Goal: Transaction & Acquisition: Purchase product/service

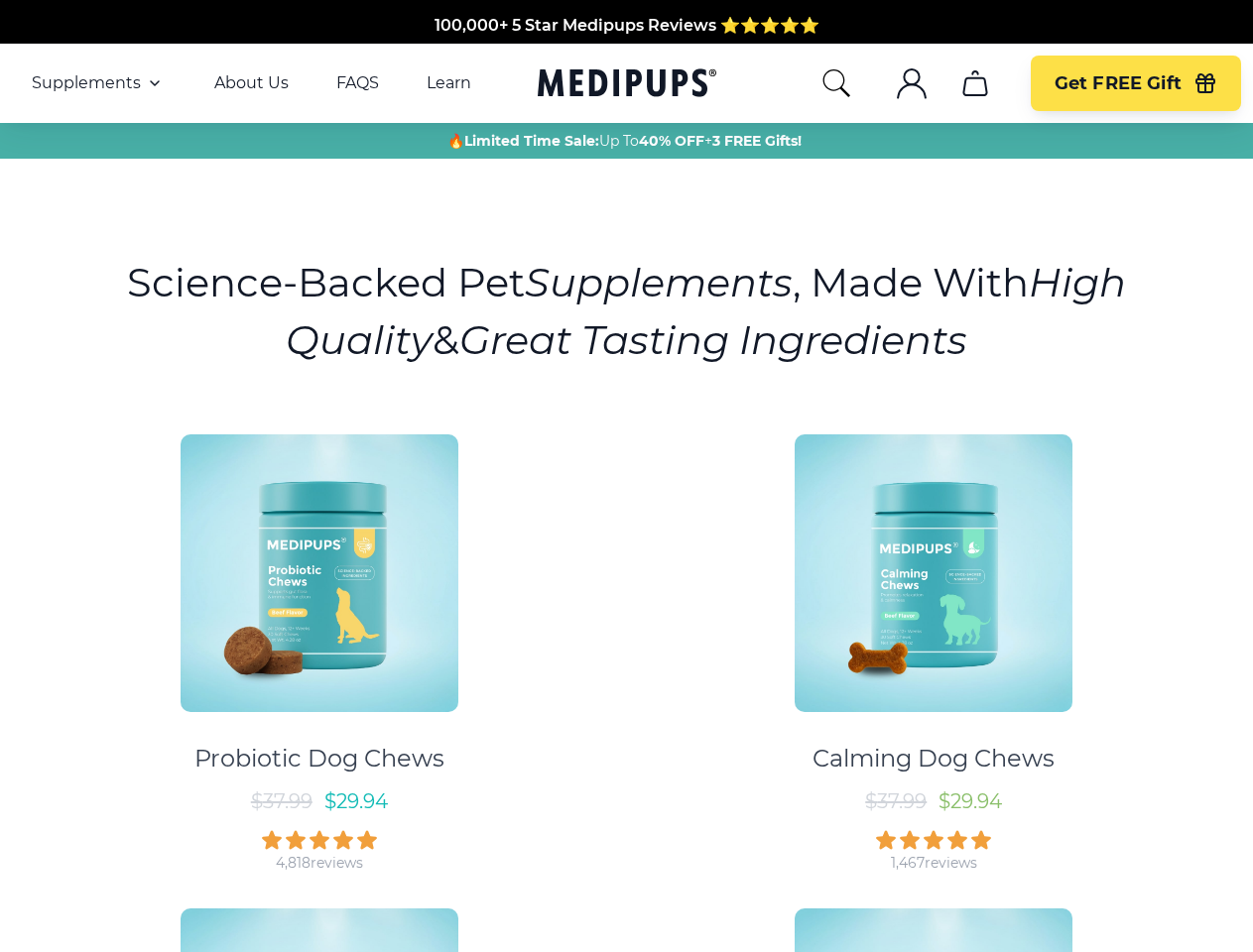
click at [626, 476] on div "Probiotic Dog Chews $ 37.99 $ 29.94 4,818 reviews Calming Dog Chews $ 37.99 $ 2…" at bounding box center [626, 881] width 1229 height 930
click at [99, 84] on span "Supplements" at bounding box center [87, 84] width 109 height 20
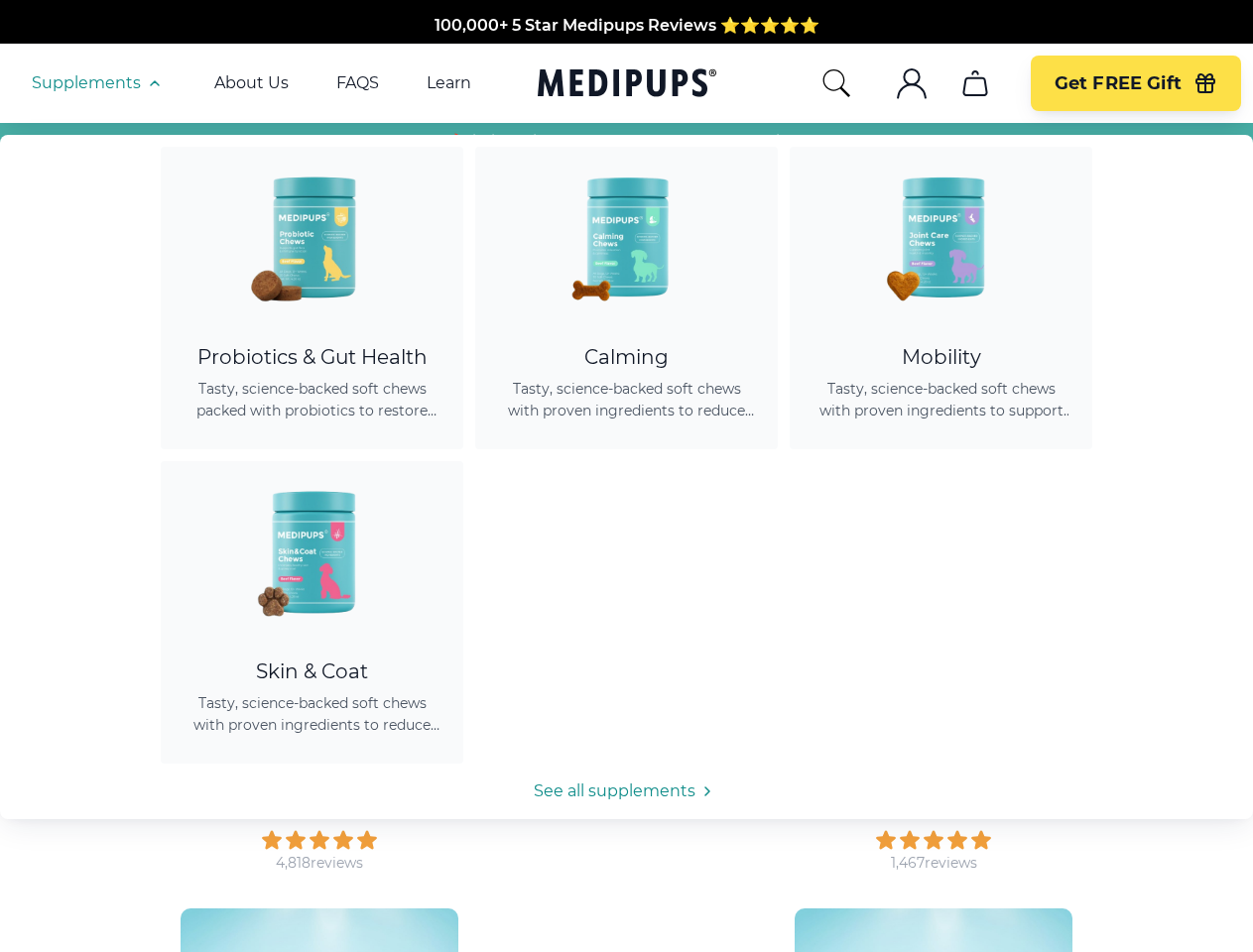
click at [152, 84] on icon "button" at bounding box center [155, 84] width 24 height 24
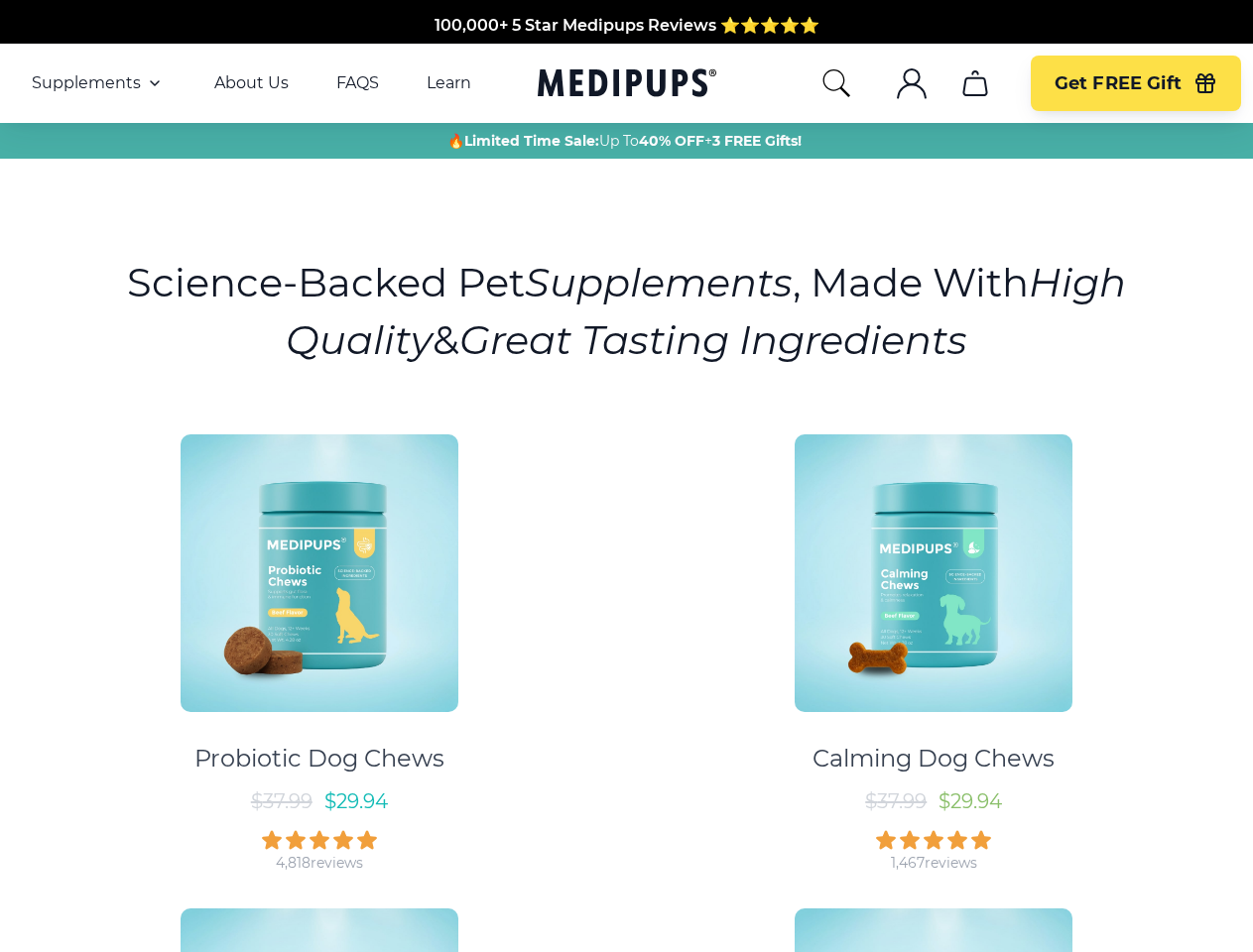
click at [835, 84] on icon "search" at bounding box center [836, 84] width 32 height 32
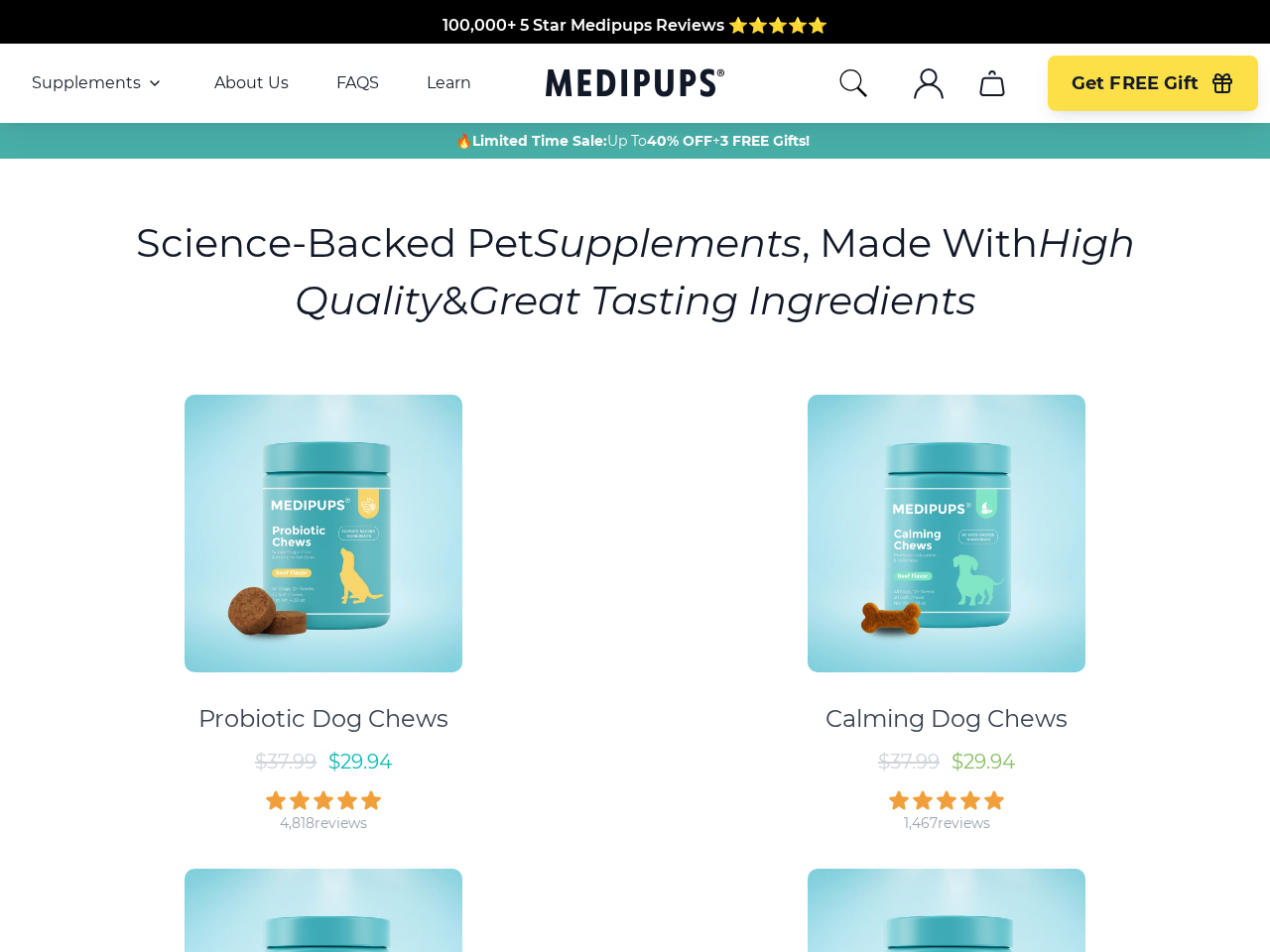
click at [913, 84] on icon ".cls-1{fill:none;stroke:currentColor;stroke-miterlimit:10;stroke-width:1.5px;}" at bounding box center [929, 84] width 32 height 32
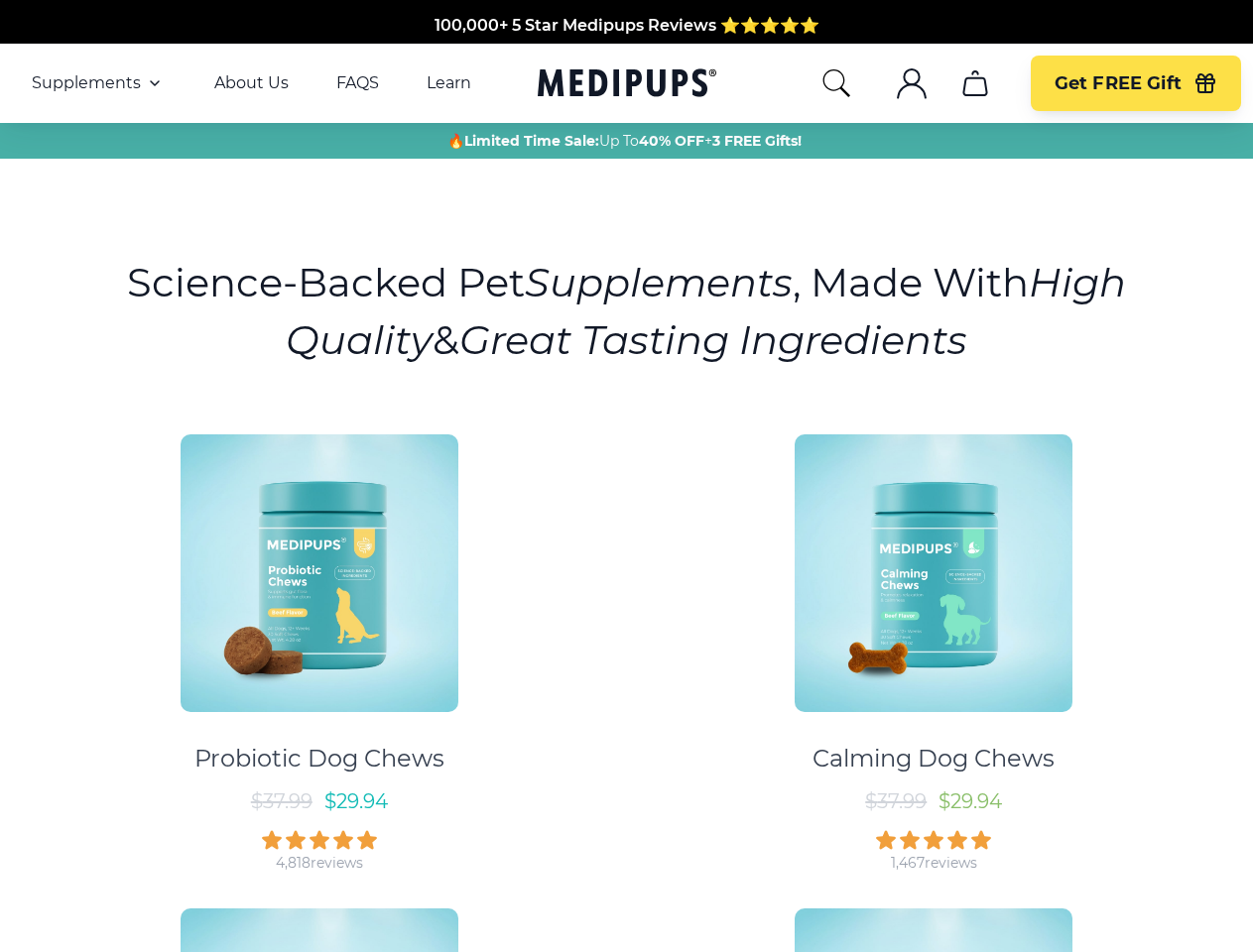
click at [974, 84] on icon "cart" at bounding box center [975, 84] width 32 height 32
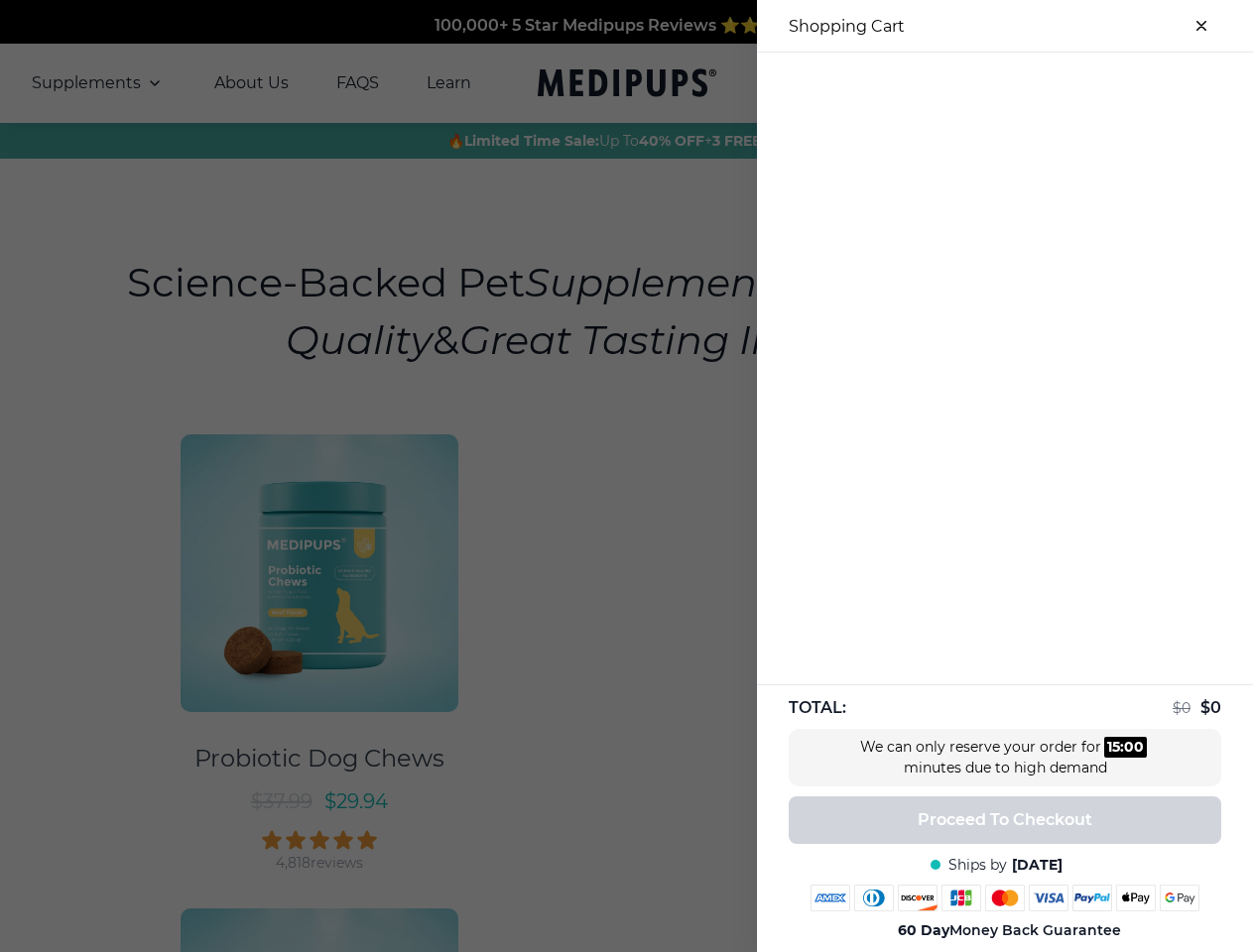
click at [974, 84] on div at bounding box center [1004, 69] width 496 height 33
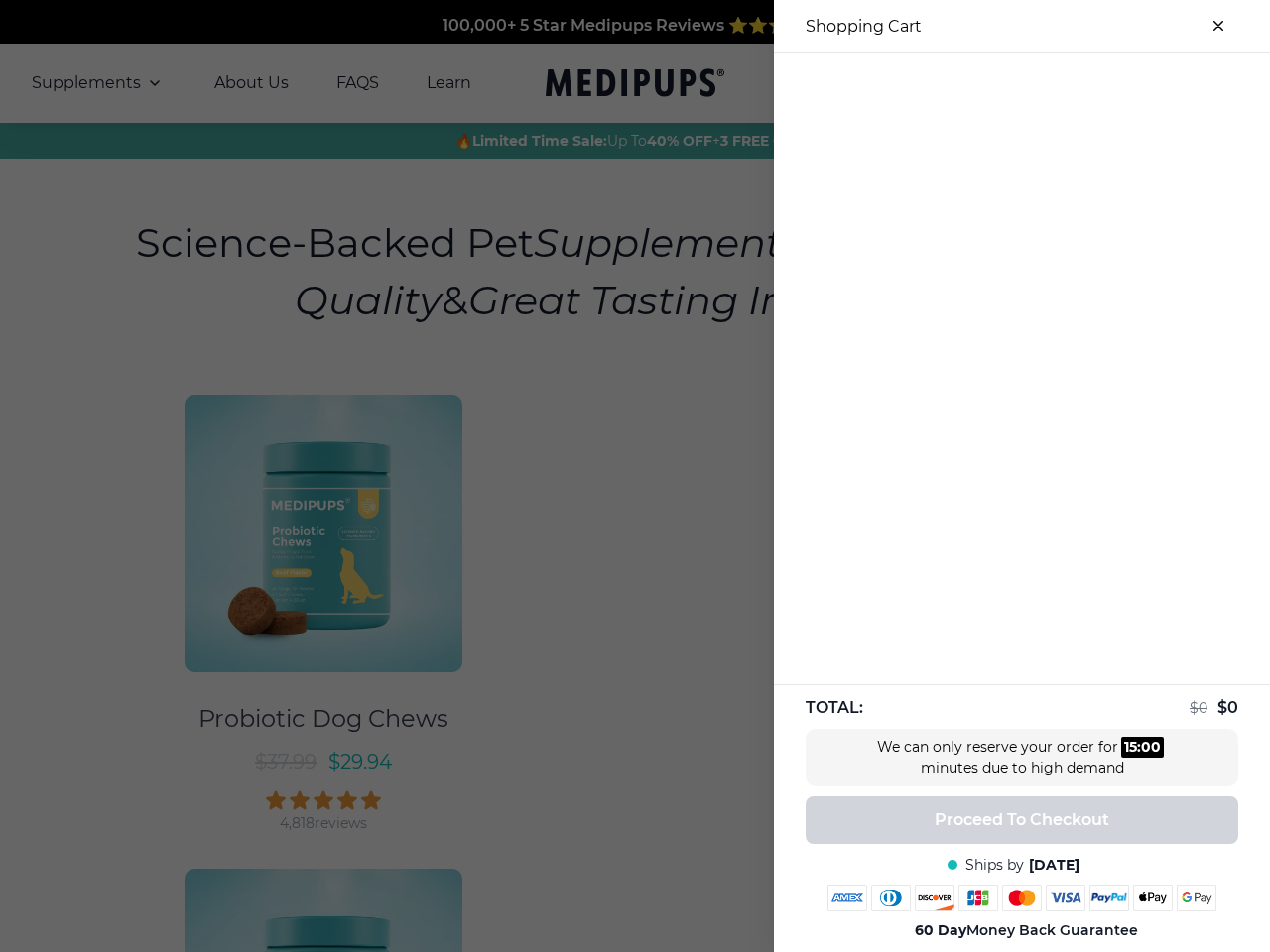
click at [1135, 84] on div at bounding box center [1021, 69] width 496 height 33
